Goal: Task Accomplishment & Management: Manage account settings

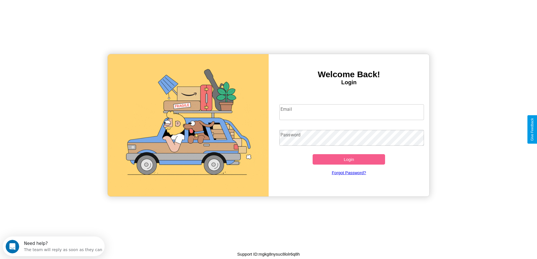
click at [352, 112] on input "Email" at bounding box center [351, 112] width 145 height 16
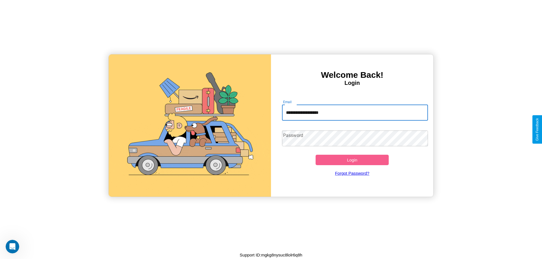
type input "**********"
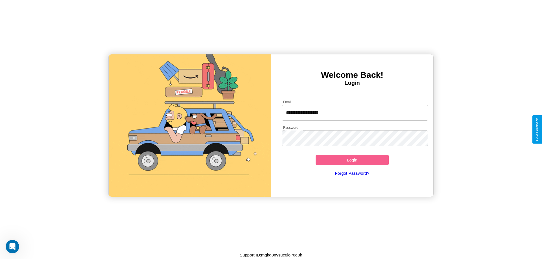
click at [352, 160] on button "Login" at bounding box center [351, 160] width 73 height 10
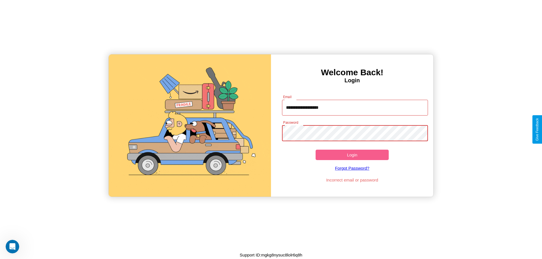
click at [352, 155] on button "Login" at bounding box center [351, 155] width 73 height 10
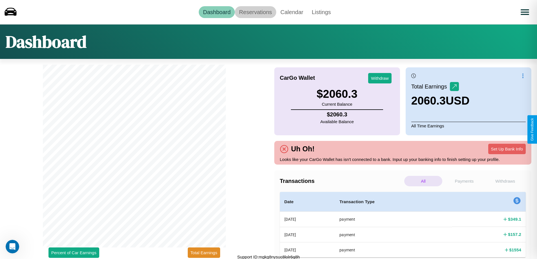
click at [256, 12] on link "Reservations" at bounding box center [255, 12] width 41 height 12
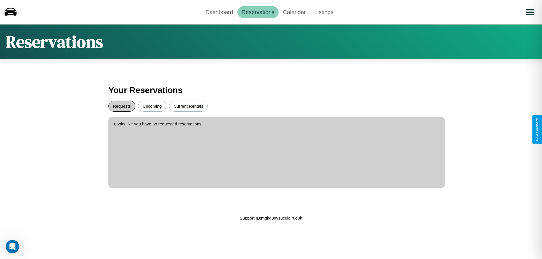
click at [122, 106] on button "Requests" at bounding box center [121, 106] width 27 height 11
click at [152, 106] on button "Upcoming" at bounding box center [152, 106] width 28 height 11
